Goal: Task Accomplishment & Management: Manage account settings

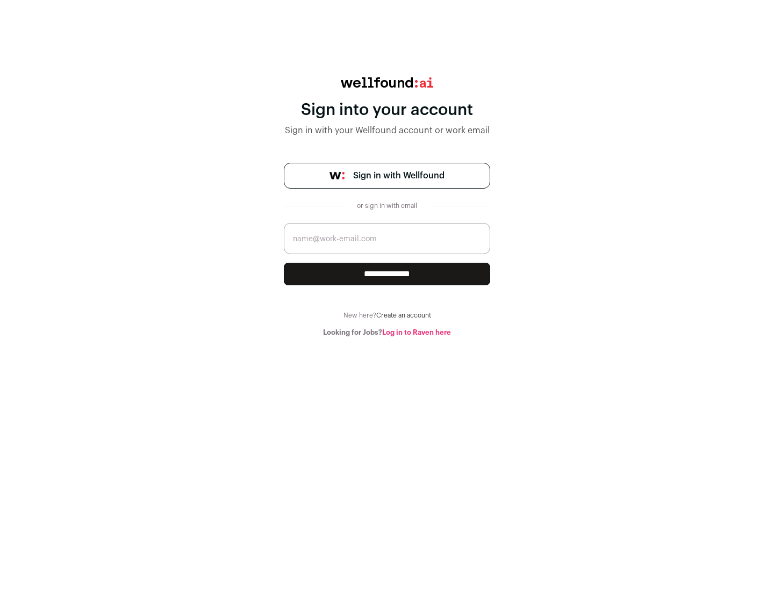
click at [398, 176] on span "Sign in with Wellfound" at bounding box center [398, 175] width 91 height 13
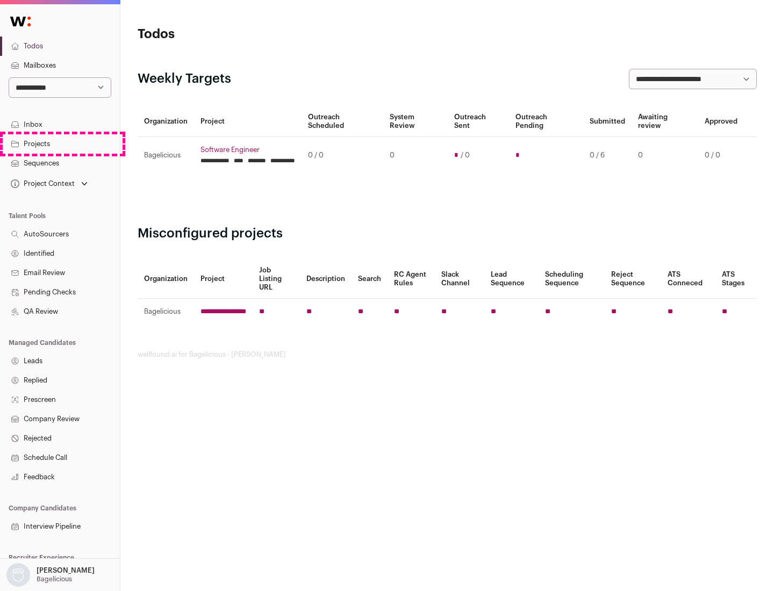
click at [60, 143] on link "Projects" at bounding box center [60, 143] width 120 height 19
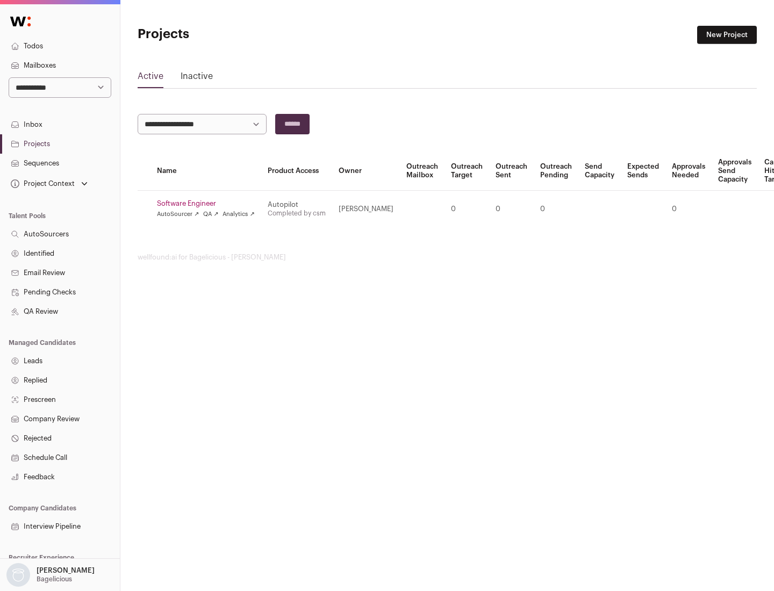
click at [209, 204] on link "Software Engineer" at bounding box center [206, 203] width 98 height 9
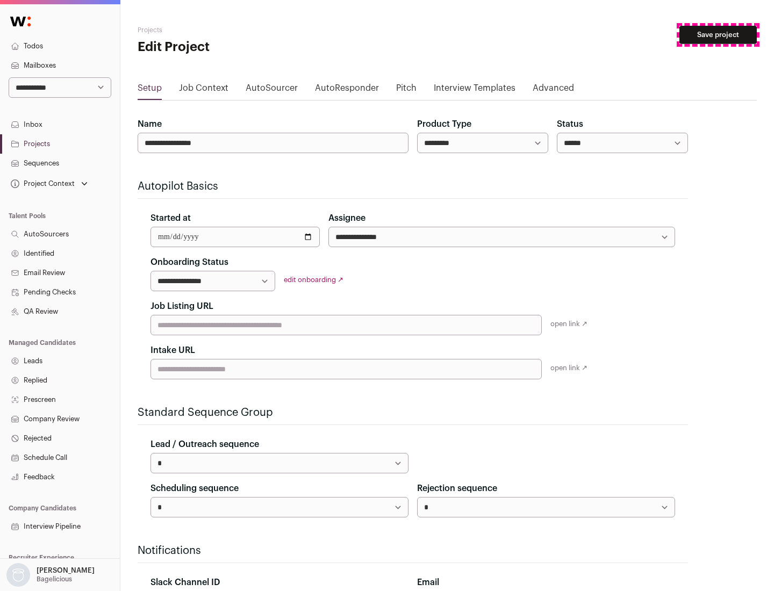
click at [718, 35] on button "Save project" at bounding box center [717, 35] width 77 height 18
